Goal: Navigation & Orientation: Find specific page/section

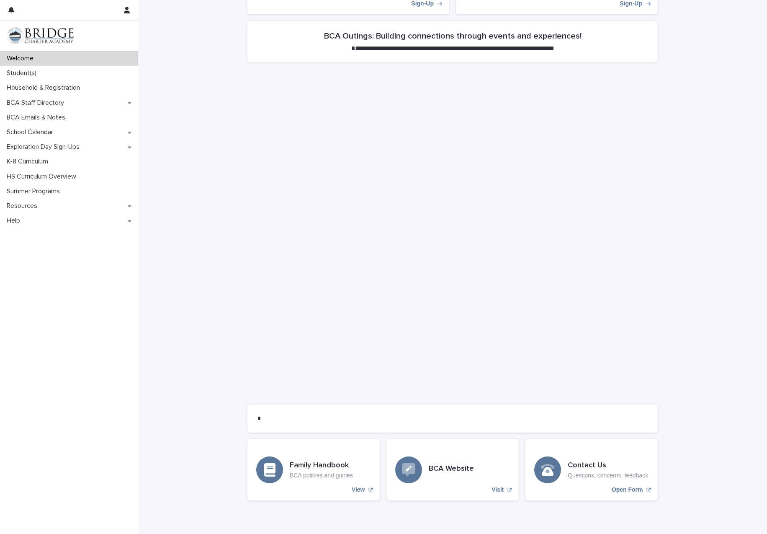
scroll to position [430, 0]
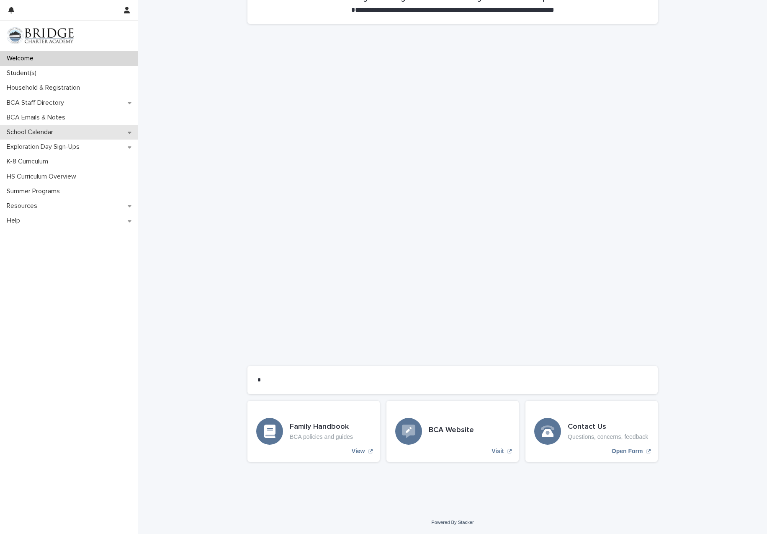
click at [37, 135] on p "School Calendar" at bounding box center [31, 132] width 57 height 8
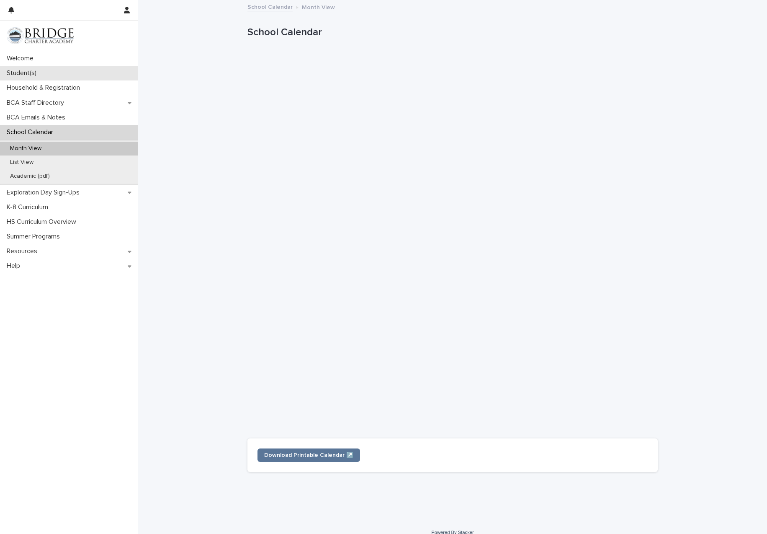
click at [65, 71] on div "Student(s)" at bounding box center [69, 73] width 138 height 15
